Goal: Task Accomplishment & Management: Use online tool/utility

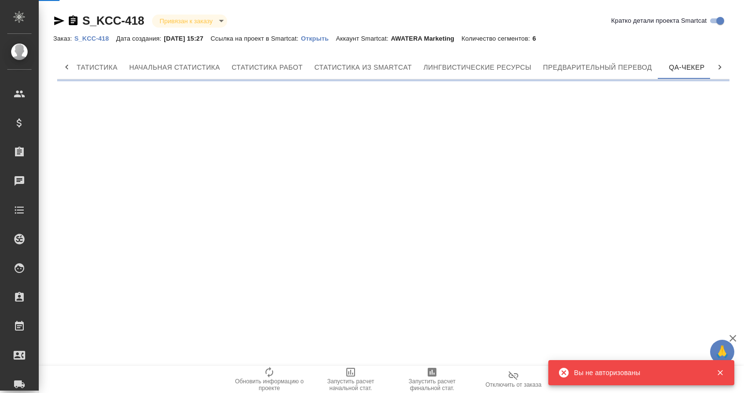
scroll to position [0, 63]
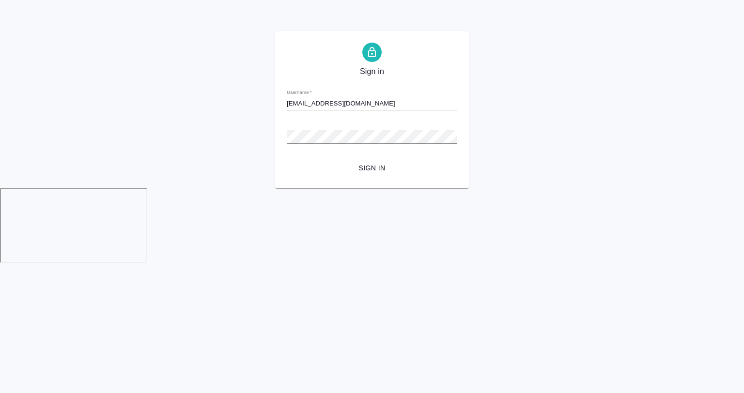
click at [287, 159] on button "Sign in" at bounding box center [372, 168] width 171 height 18
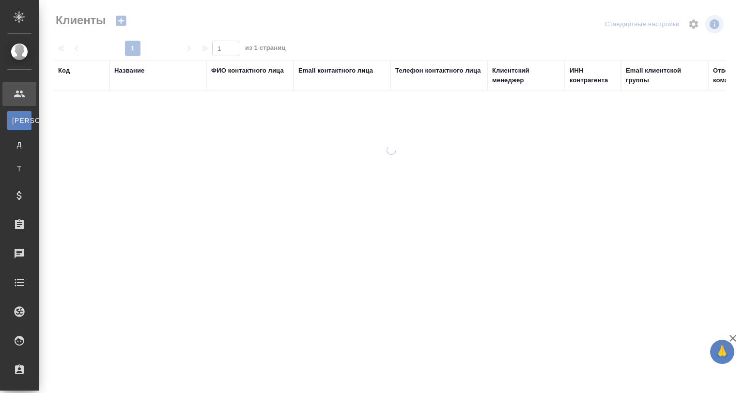
select select "RU"
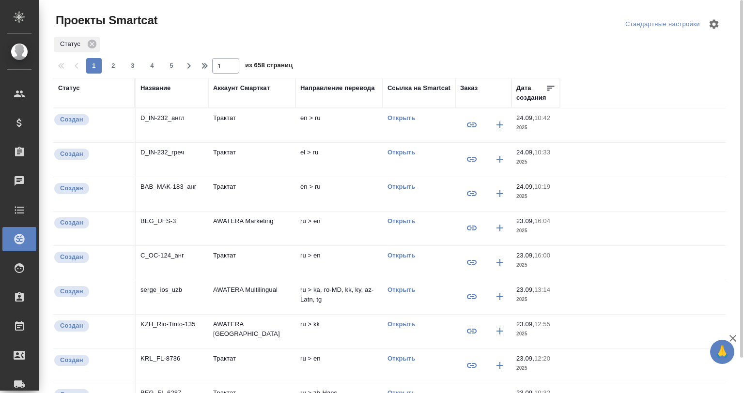
click at [151, 87] on div "Название" at bounding box center [156, 88] width 30 height 10
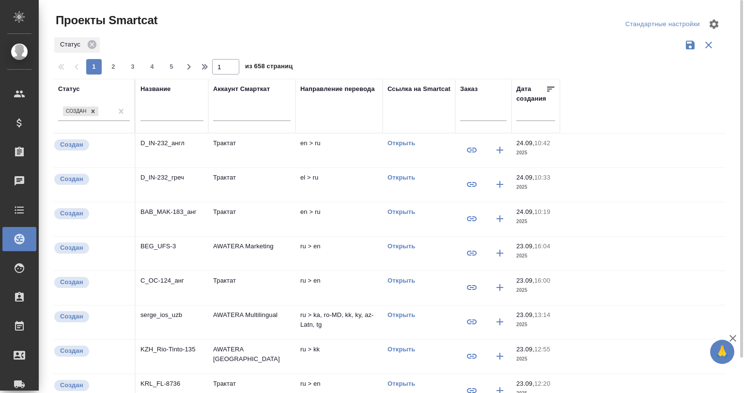
click at [153, 115] on input "text" at bounding box center [172, 115] width 63 height 12
paste input "S_NVRT-5181"
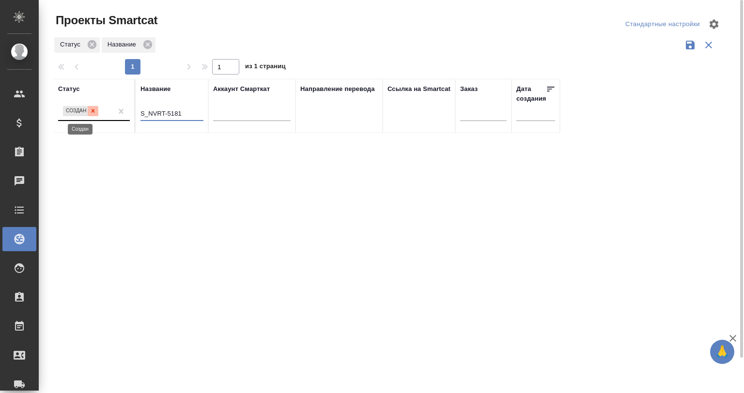
click at [89, 109] on div at bounding box center [93, 111] width 11 height 10
type input "S_NVRT-5181"
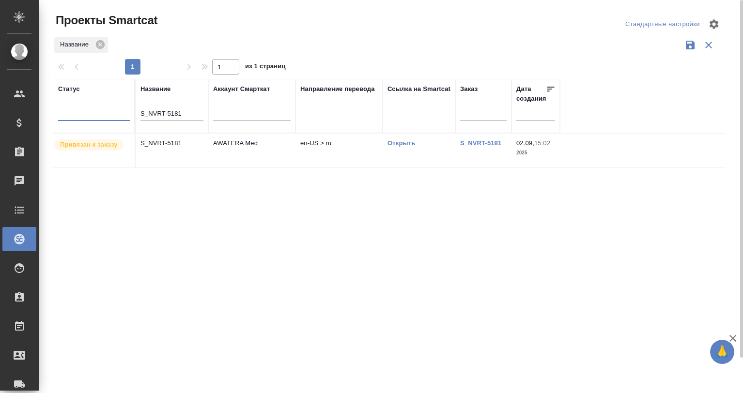
click at [272, 148] on td "AWATERA Med" at bounding box center [251, 151] width 87 height 34
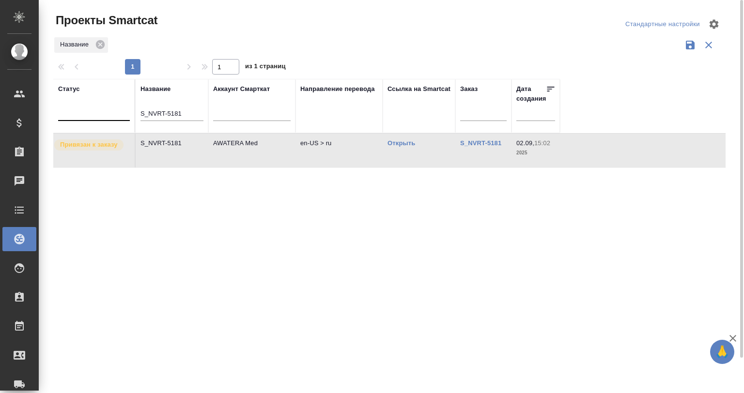
click at [272, 148] on td "AWATERA Med" at bounding box center [251, 151] width 87 height 34
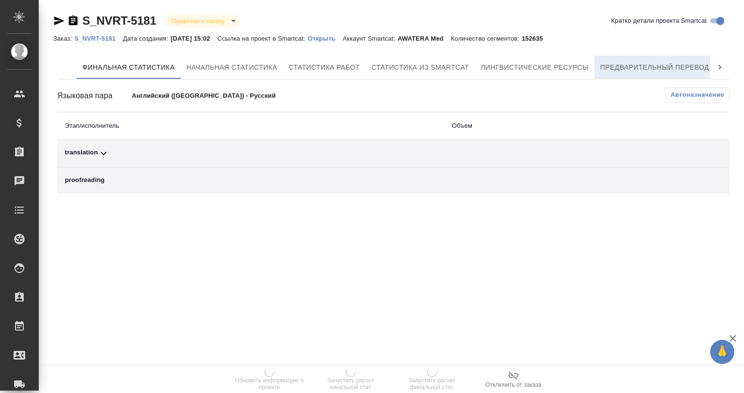
click at [663, 64] on span "Предварительный перевод" at bounding box center [654, 68] width 109 height 12
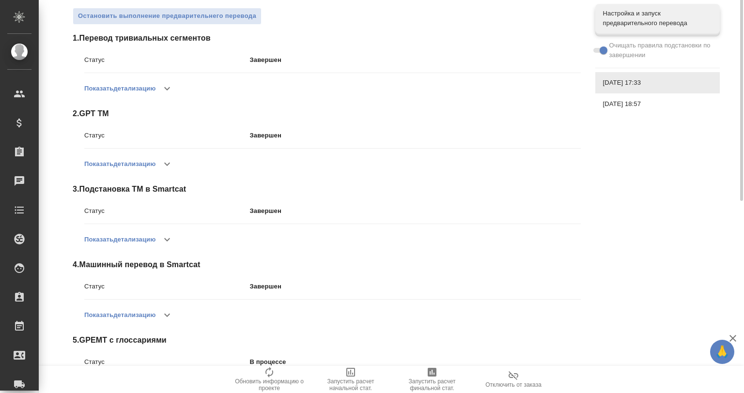
scroll to position [210, 0]
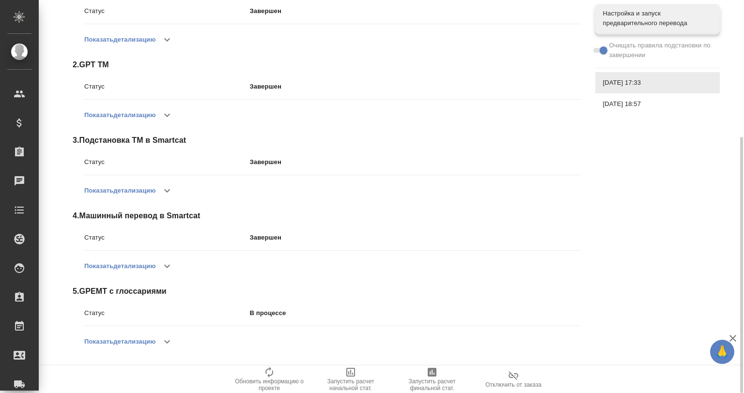
click at [172, 333] on button "button" at bounding box center [167, 341] width 23 height 23
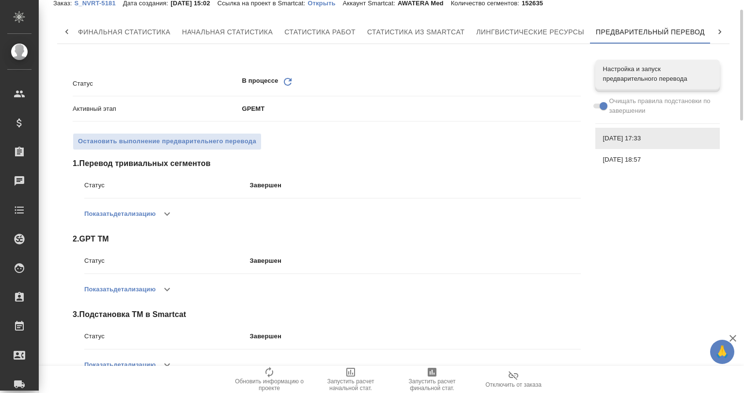
scroll to position [0, 0]
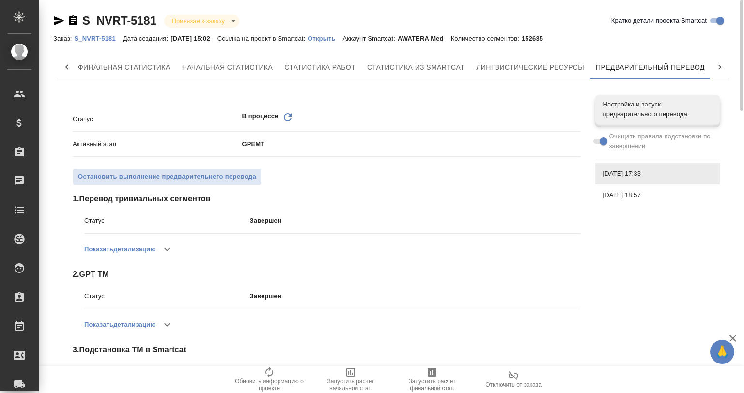
click at [625, 196] on span "18.09.2025, 18:57" at bounding box center [657, 195] width 109 height 10
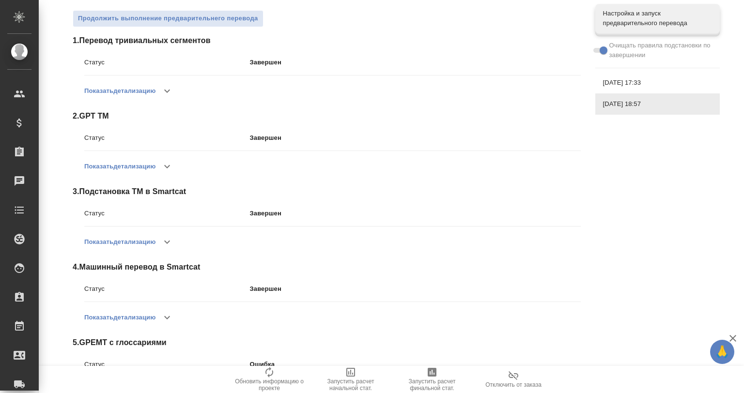
scroll to position [240, 0]
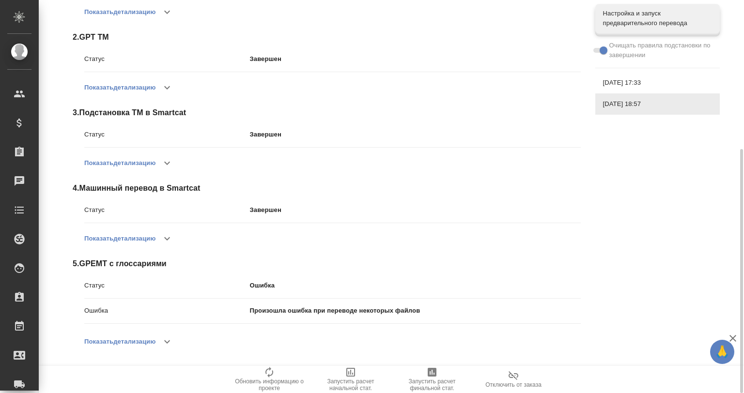
click at [171, 340] on icon "button" at bounding box center [167, 342] width 12 height 12
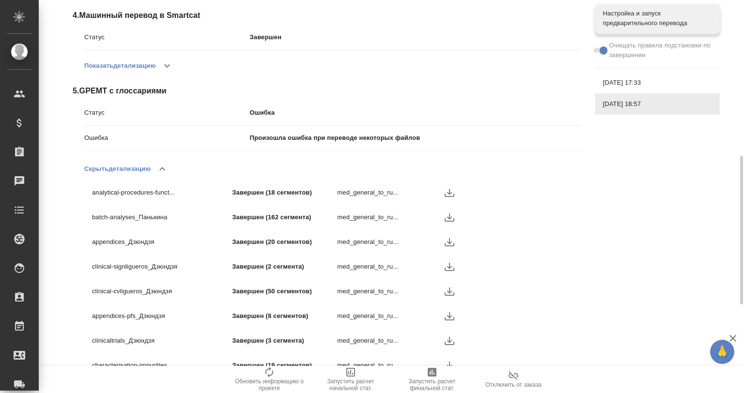
scroll to position [509, 0]
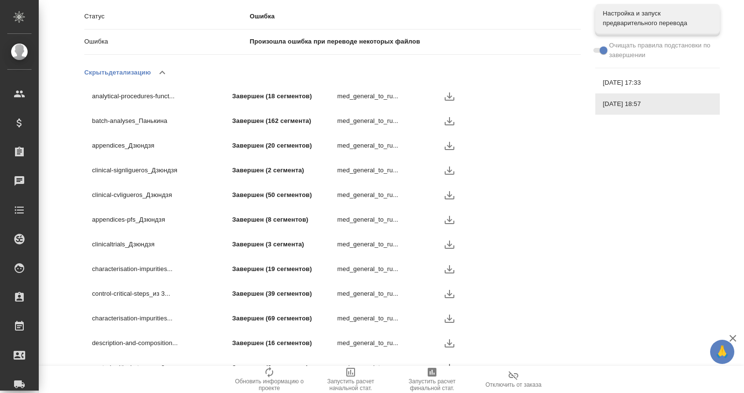
click at [735, 338] on icon "button" at bounding box center [733, 339] width 12 height 12
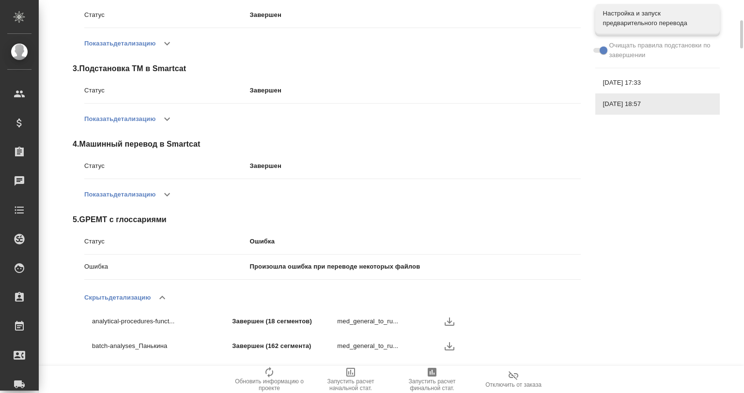
scroll to position [316, 0]
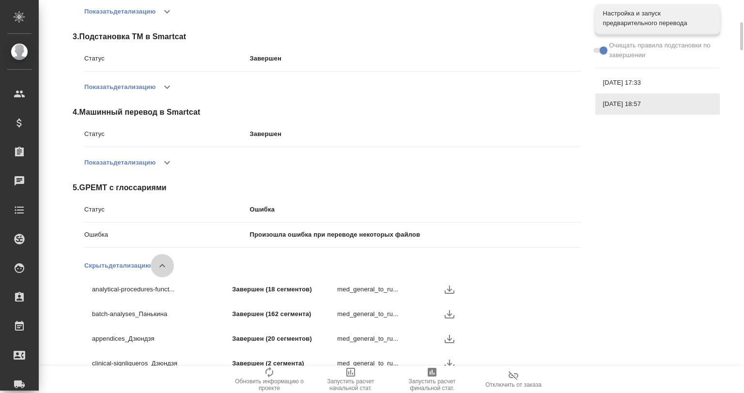
click at [162, 262] on icon "button" at bounding box center [163, 266] width 12 height 12
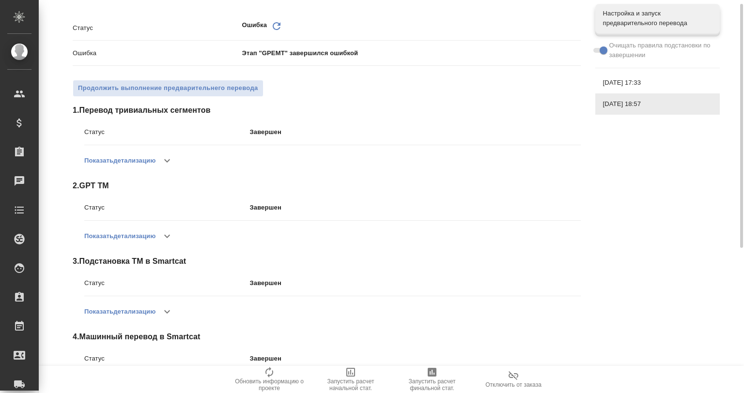
scroll to position [59, 0]
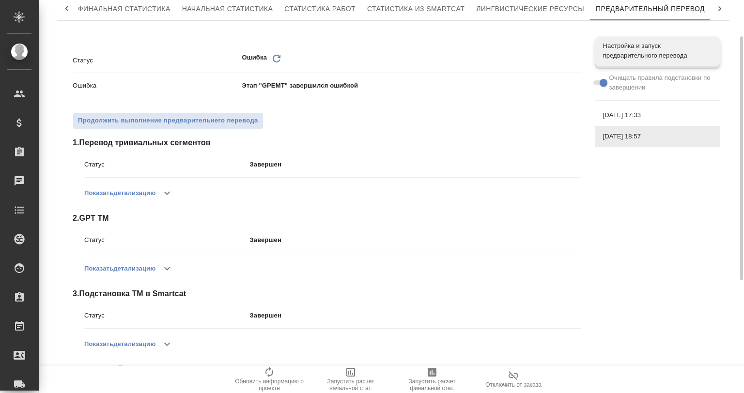
click at [165, 195] on icon "button" at bounding box center [167, 194] width 12 height 12
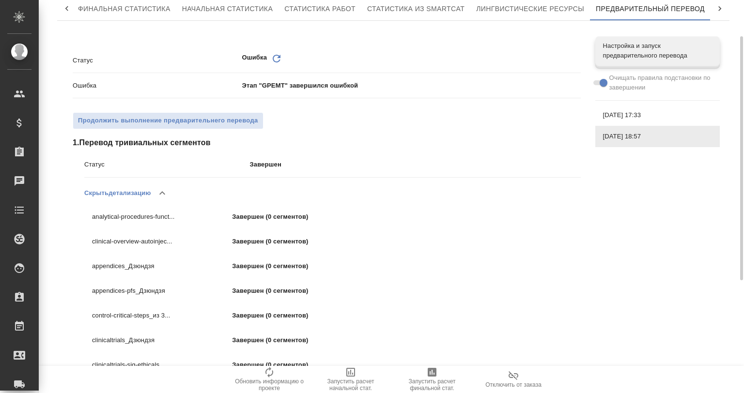
click at [165, 191] on icon "button" at bounding box center [163, 194] width 12 height 12
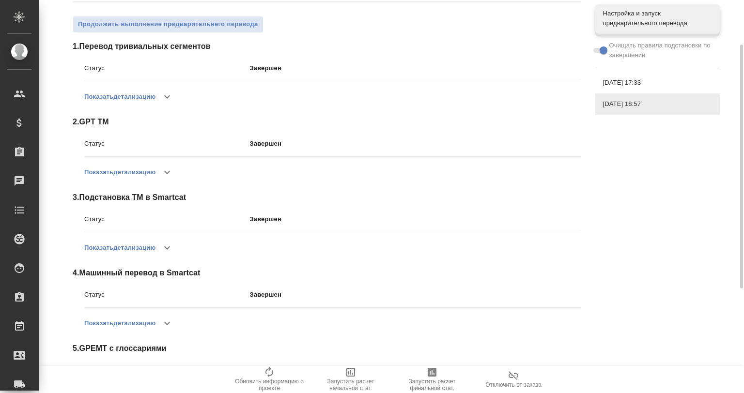
scroll to position [240, 0]
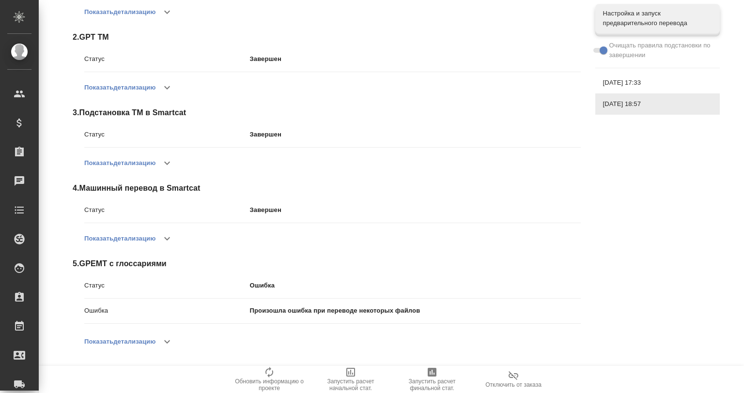
click at [642, 73] on div "22.09.2025, 17:33" at bounding box center [657, 82] width 125 height 21
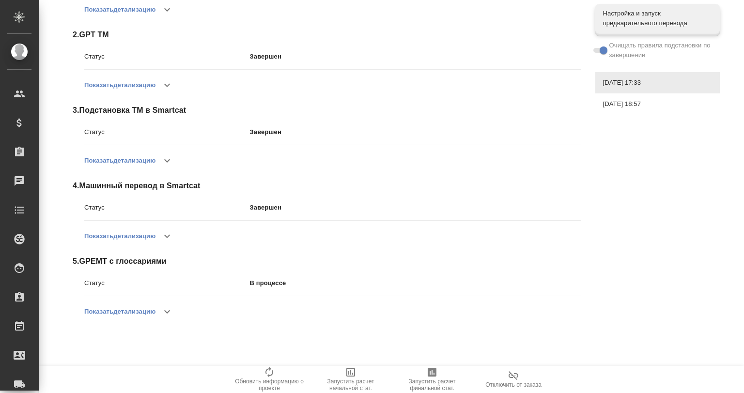
click at [159, 306] on button "button" at bounding box center [167, 311] width 23 height 23
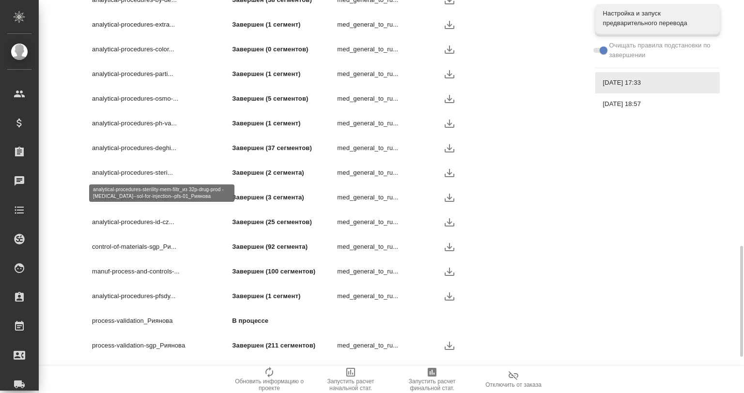
scroll to position [1001, 0]
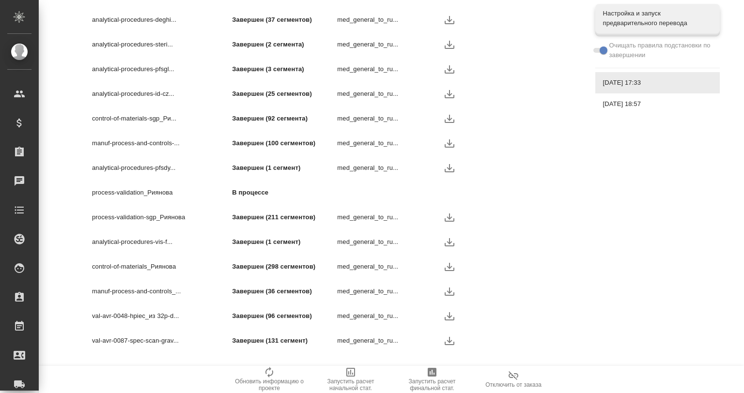
click at [620, 92] on div "22.09.2025, 17:33" at bounding box center [657, 82] width 125 height 21
click at [623, 102] on span "18.09.2025, 18:57" at bounding box center [657, 104] width 109 height 10
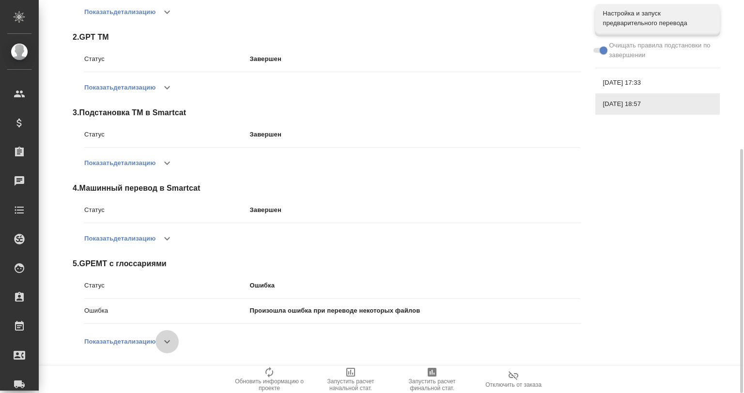
click at [171, 347] on icon "button" at bounding box center [167, 342] width 12 height 12
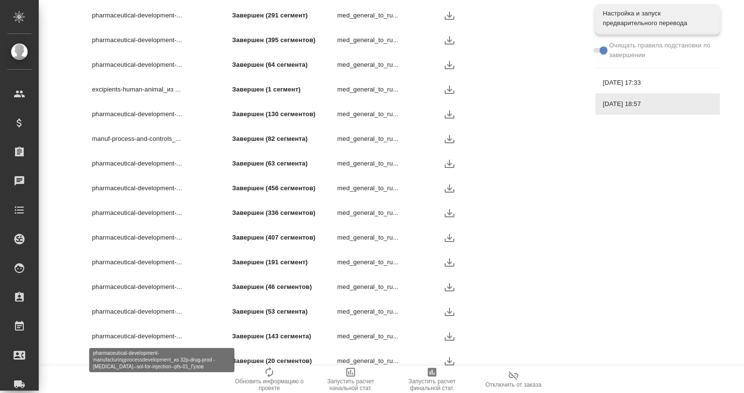
scroll to position [1462, 0]
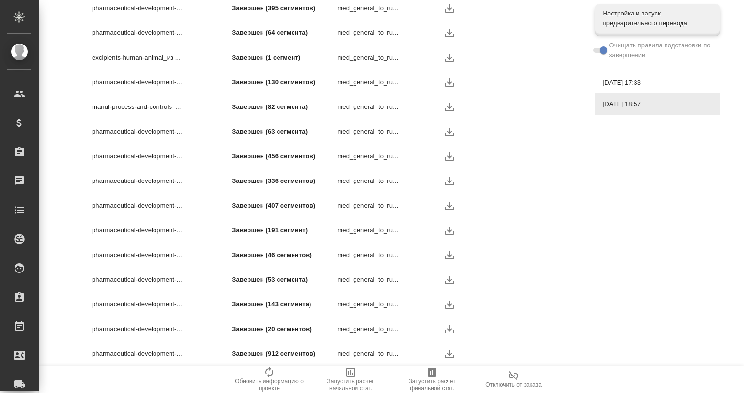
click at [447, 328] on icon "button" at bounding box center [450, 330] width 12 height 12
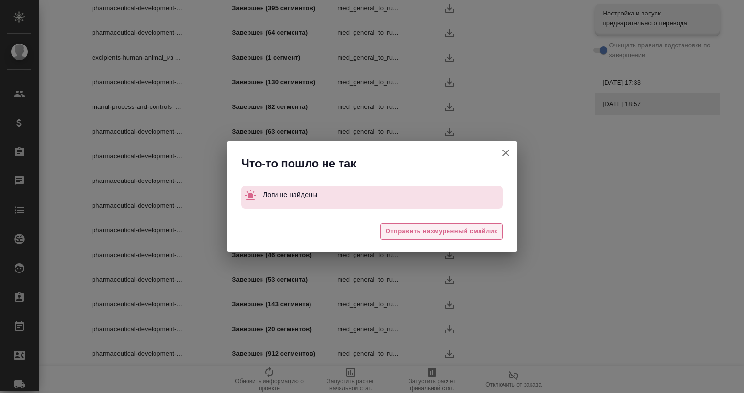
click at [394, 229] on span "Отправить нахмуренный смайлик" at bounding box center [442, 231] width 112 height 11
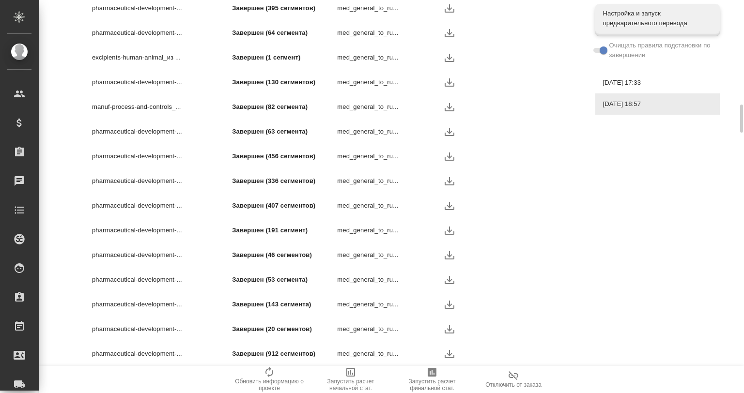
click at [448, 330] on icon "button" at bounding box center [450, 330] width 12 height 12
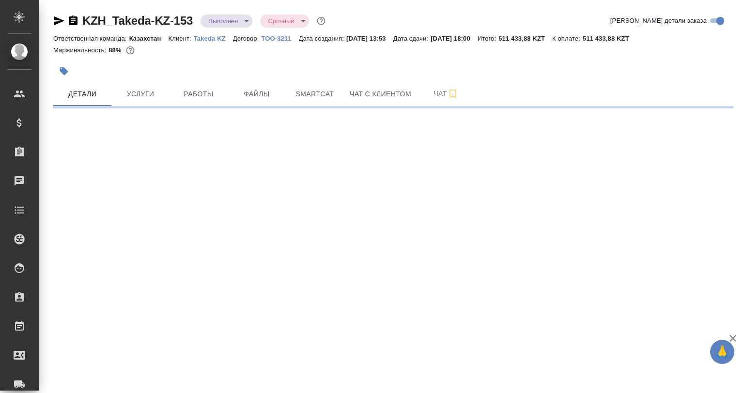
select select "RU"
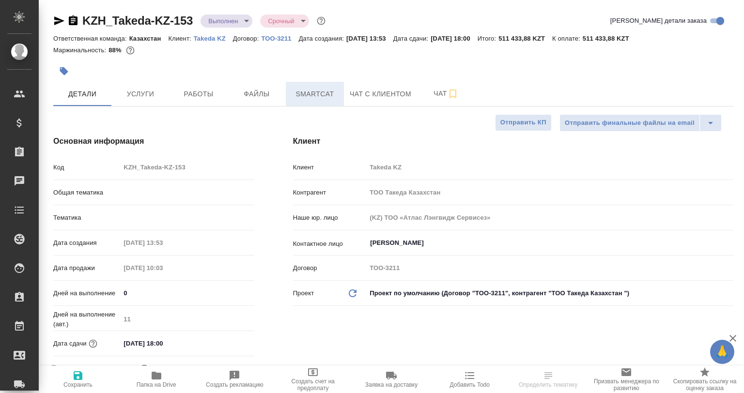
type textarea "x"
click at [299, 98] on span "Smartcat" at bounding box center [315, 94] width 47 height 12
type textarea "x"
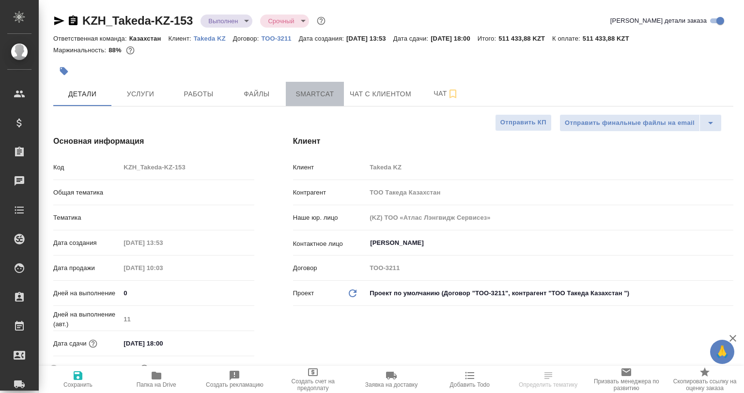
type textarea "x"
type input "Валеев Динар"
type input "Журавлев Денис"
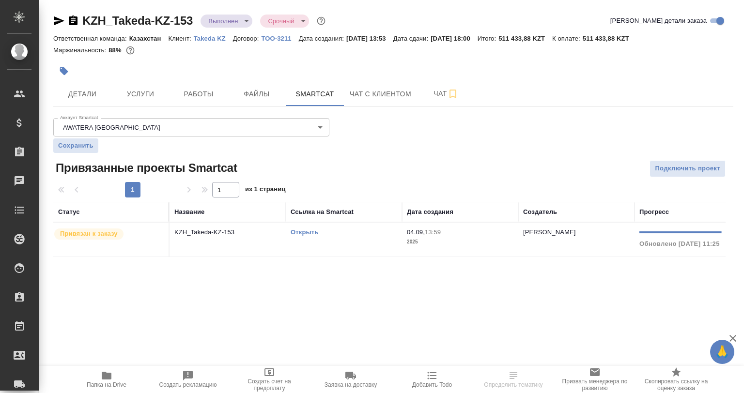
click at [185, 233] on p "KZH_Takeda-KZ-153" at bounding box center [227, 233] width 107 height 10
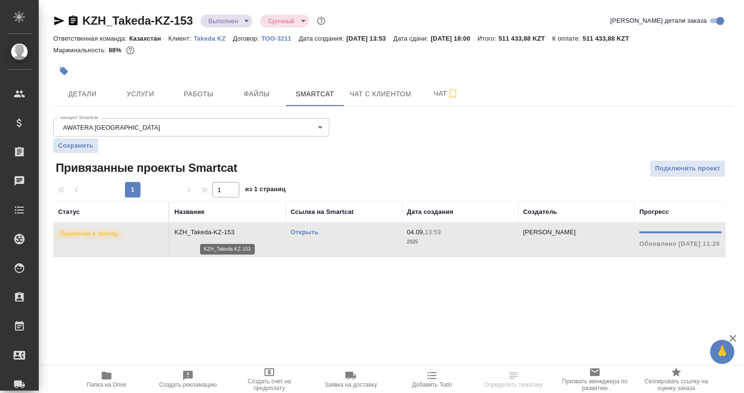
click at [185, 233] on p "KZH_Takeda-KZ-153" at bounding box center [227, 233] width 107 height 10
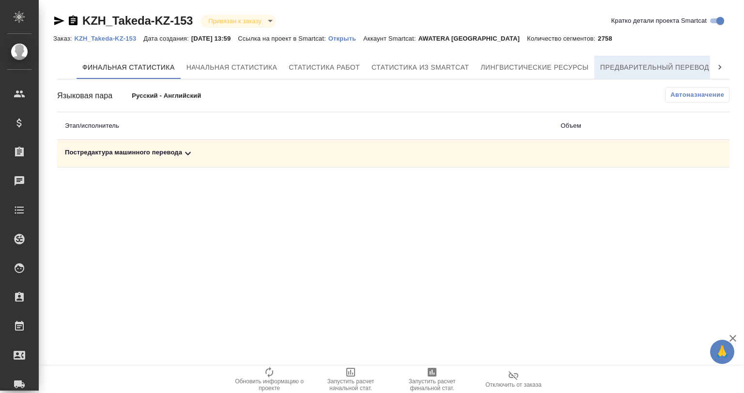
click at [652, 57] on button "Предварительный перевод" at bounding box center [655, 67] width 121 height 23
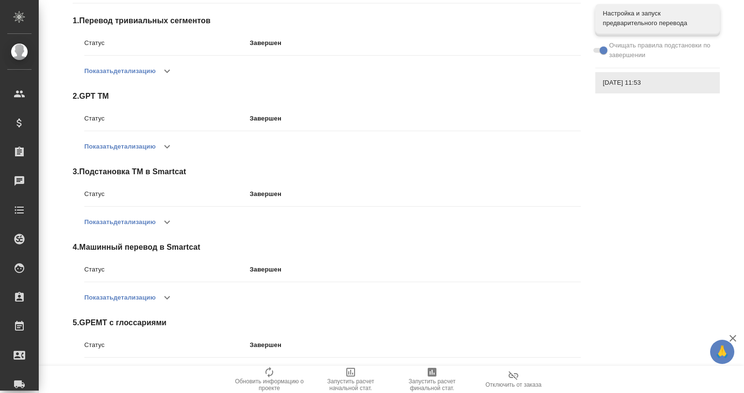
scroll to position [160, 0]
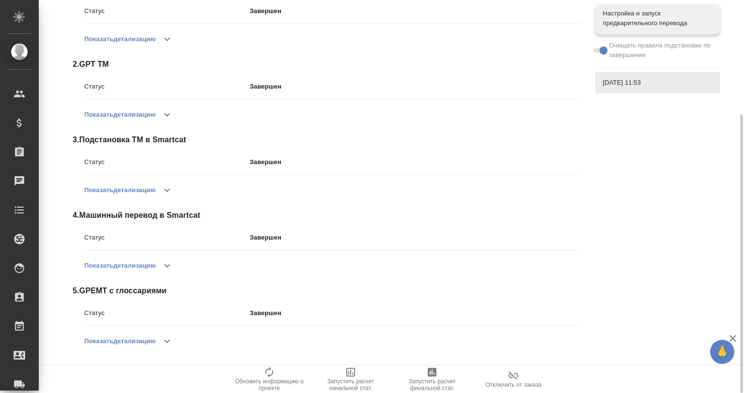
click at [173, 336] on icon "button" at bounding box center [167, 342] width 12 height 12
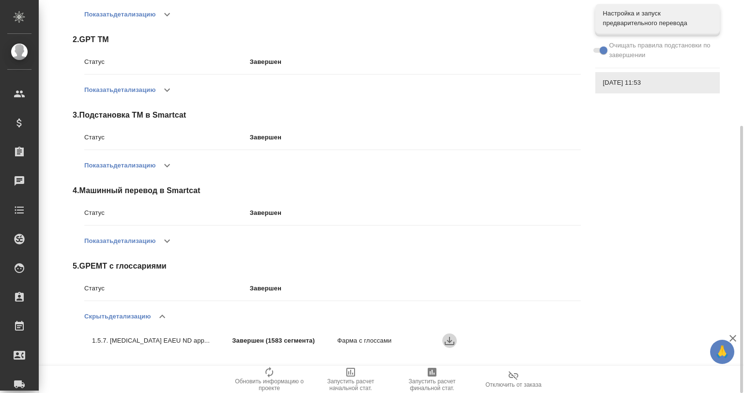
click at [448, 337] on icon "button" at bounding box center [450, 341] width 12 height 12
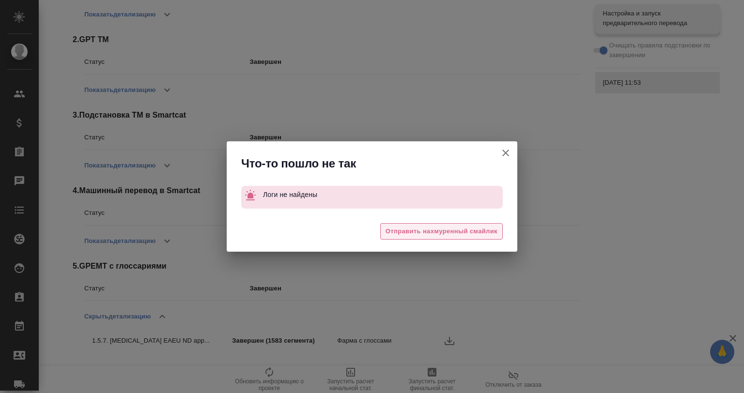
click at [446, 228] on span "Отправить нахмуренный смайлик" at bounding box center [442, 231] width 112 height 11
